Goal: Navigation & Orientation: Go to known website

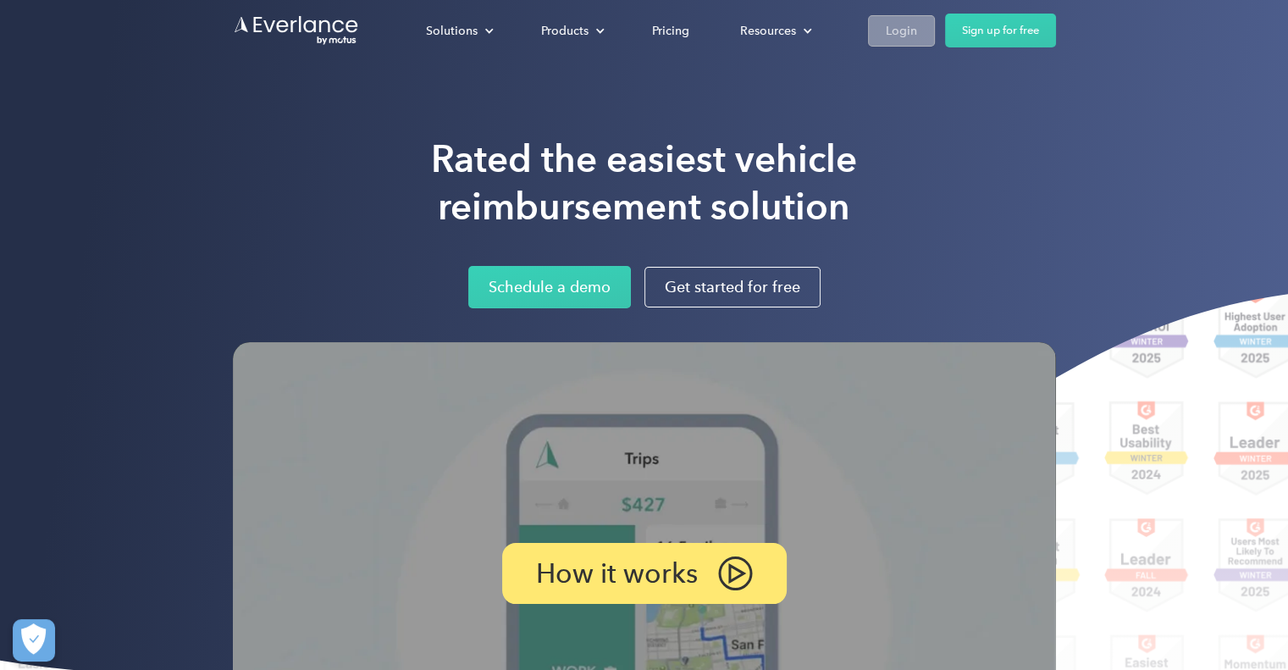
click at [908, 28] on div "Login" at bounding box center [901, 30] width 31 height 21
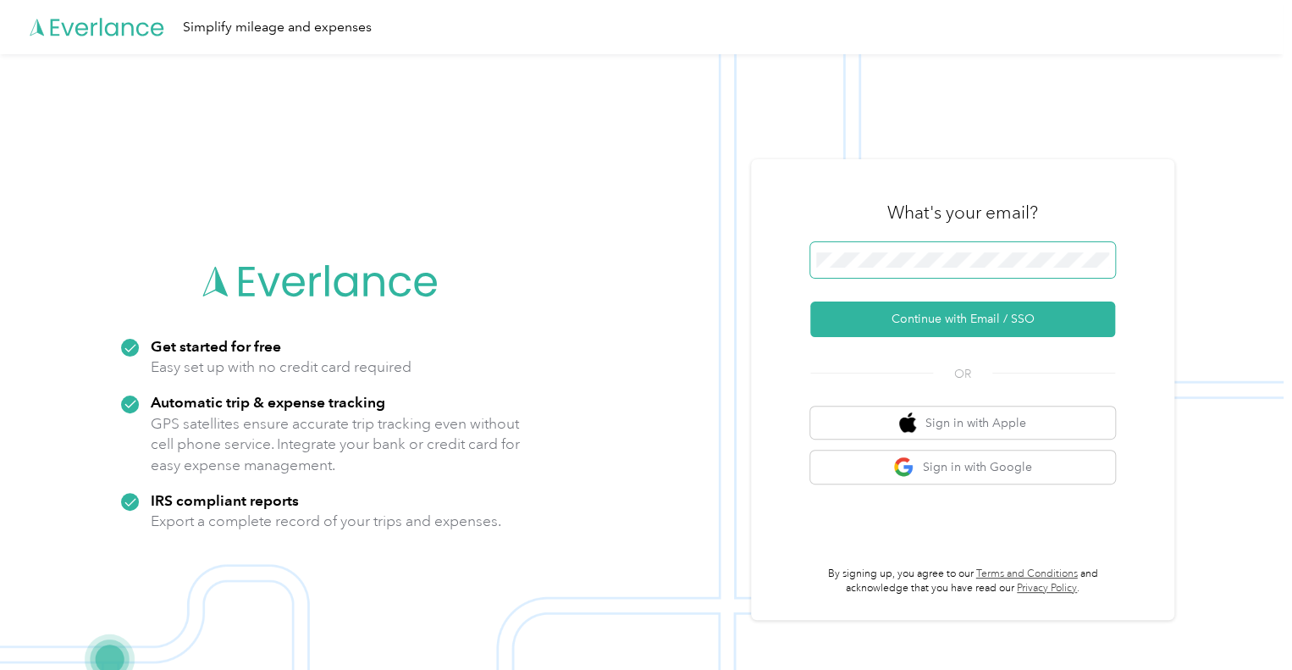
click at [877, 247] on span at bounding box center [962, 260] width 305 height 36
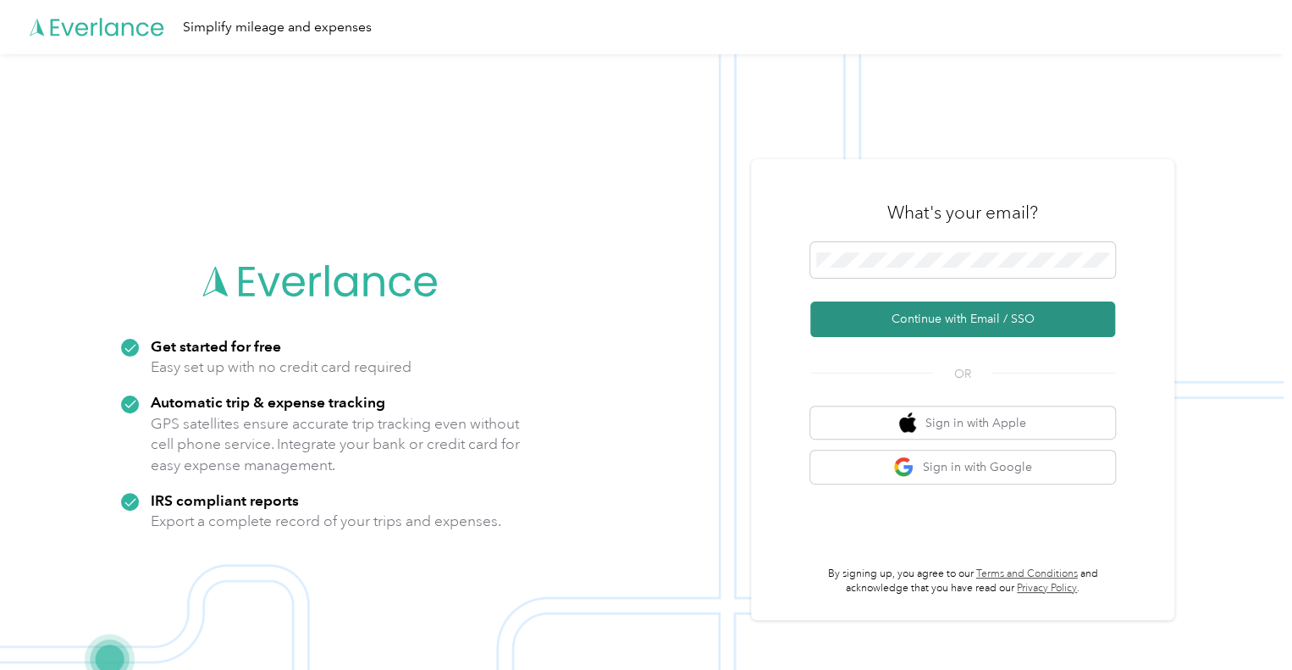
click at [920, 324] on button "Continue with Email / SSO" at bounding box center [962, 319] width 305 height 36
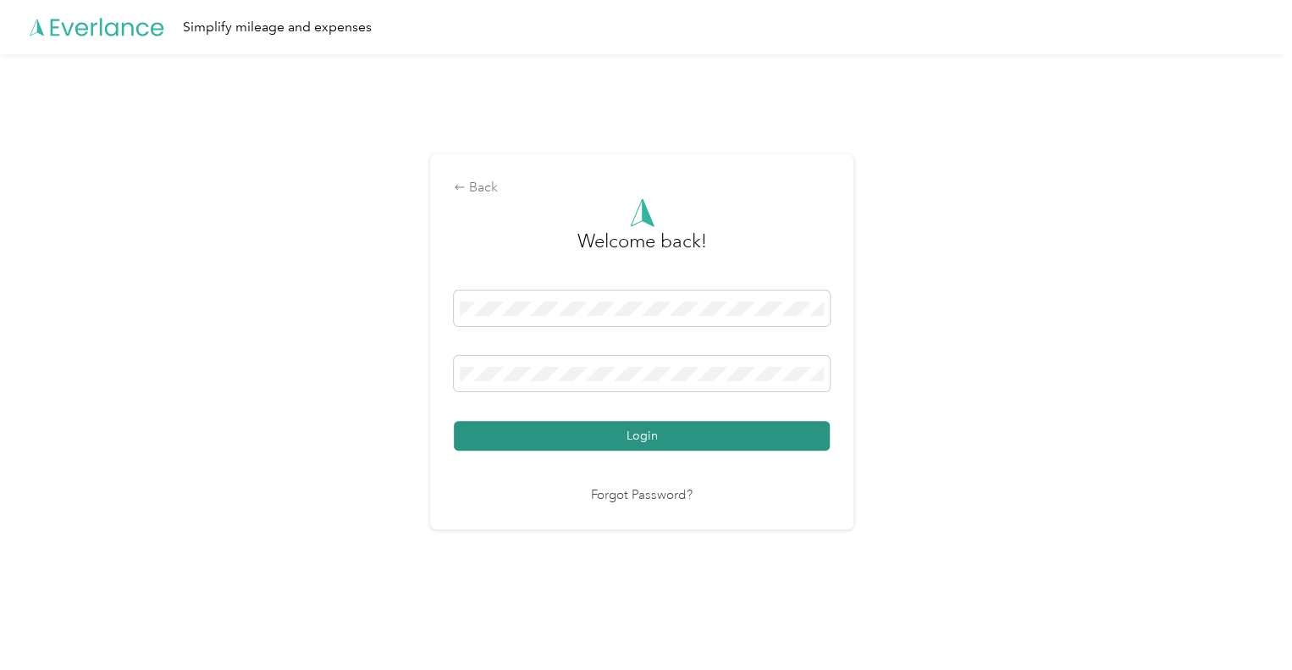
click at [573, 436] on button "Login" at bounding box center [642, 436] width 376 height 30
